Goal: Find specific page/section: Find specific page/section

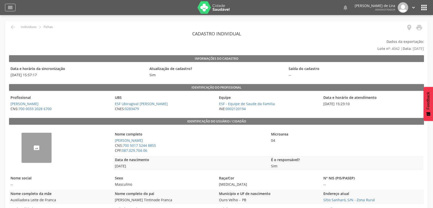
click at [12, 10] on icon "" at bounding box center [10, 8] width 6 height 6
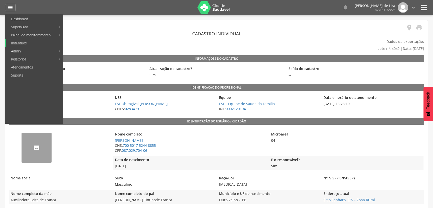
click at [28, 40] on link "Indivíduos" at bounding box center [34, 43] width 57 height 8
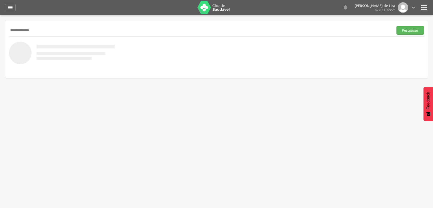
type input "**********"
click at [397, 26] on button "Pesquisar" at bounding box center [411, 30] width 28 height 9
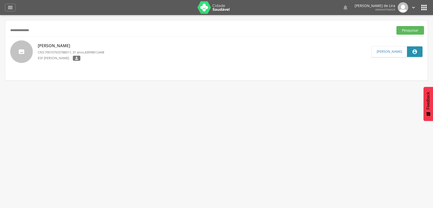
click at [41, 44] on p "[PERSON_NAME]" at bounding box center [71, 46] width 66 height 6
type input "**********"
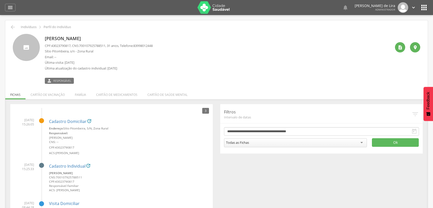
drag, startPoint x: 45, startPoint y: 37, endPoint x: 127, endPoint y: 38, distance: 82.2
click at [147, 38] on p "[PERSON_NAME]" at bounding box center [99, 38] width 108 height 7
copy p "[PERSON_NAME]"
click at [10, 9] on icon "" at bounding box center [10, 8] width 6 height 6
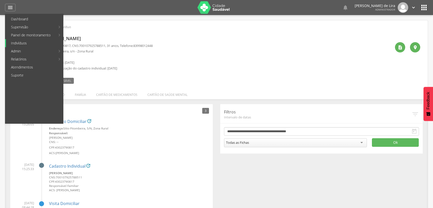
click at [25, 43] on link "Indivíduos" at bounding box center [34, 43] width 57 height 8
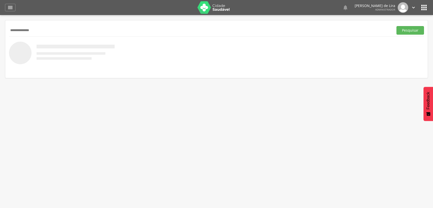
type input "**********"
click at [397, 26] on button "Pesquisar" at bounding box center [411, 30] width 28 height 9
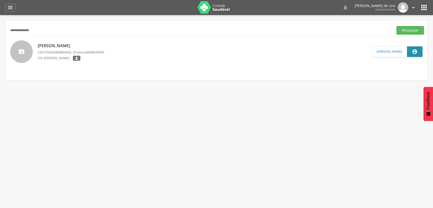
click at [89, 55] on div "[PERSON_NAME] CNS: 705002898863055 , 29 anos, 83998039050 ESF [PERSON_NAME] " at bounding box center [71, 51] width 66 height 21
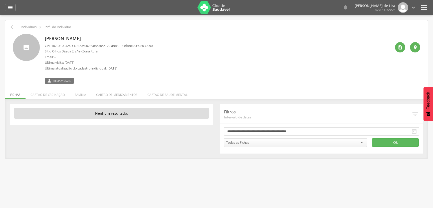
drag, startPoint x: 45, startPoint y: 38, endPoint x: 128, endPoint y: 38, distance: 83.7
click at [143, 37] on p "[PERSON_NAME]" at bounding box center [99, 38] width 108 height 7
copy p "[PERSON_NAME]"
